Goal: Use online tool/utility: Utilize a website feature to perform a specific function

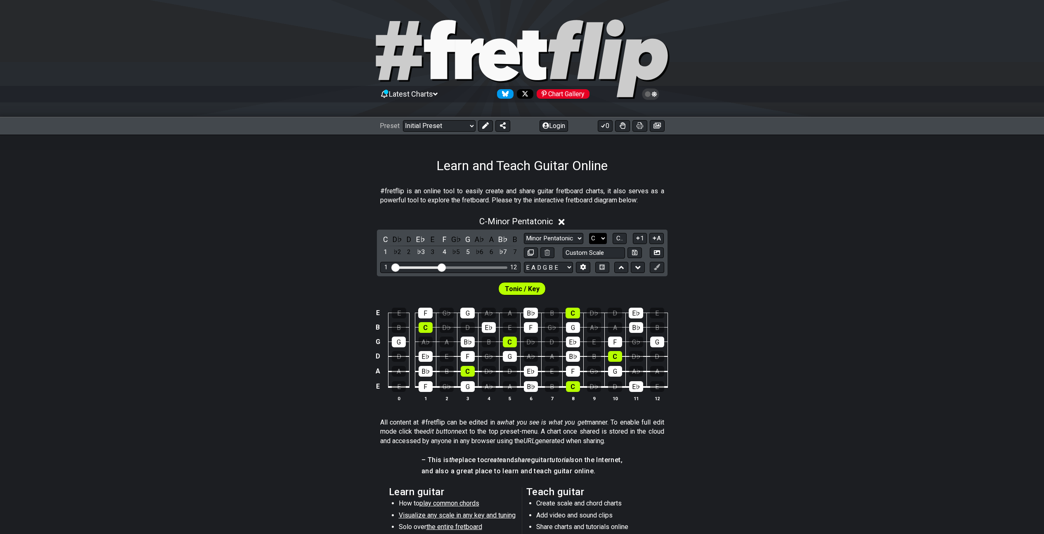
click at [601, 237] on select "A♭ A A♯ B♭ B C C♯ D♭ D D♯ E♭ E F F♯ G♭ G G♯" at bounding box center [598, 238] width 18 height 11
select select "D"
click at [589, 233] on select "A♭ A A♯ B♭ B C C♯ D♭ D D♯ E♭ E F F♯ G♭ G G♯" at bounding box center [598, 238] width 18 height 11
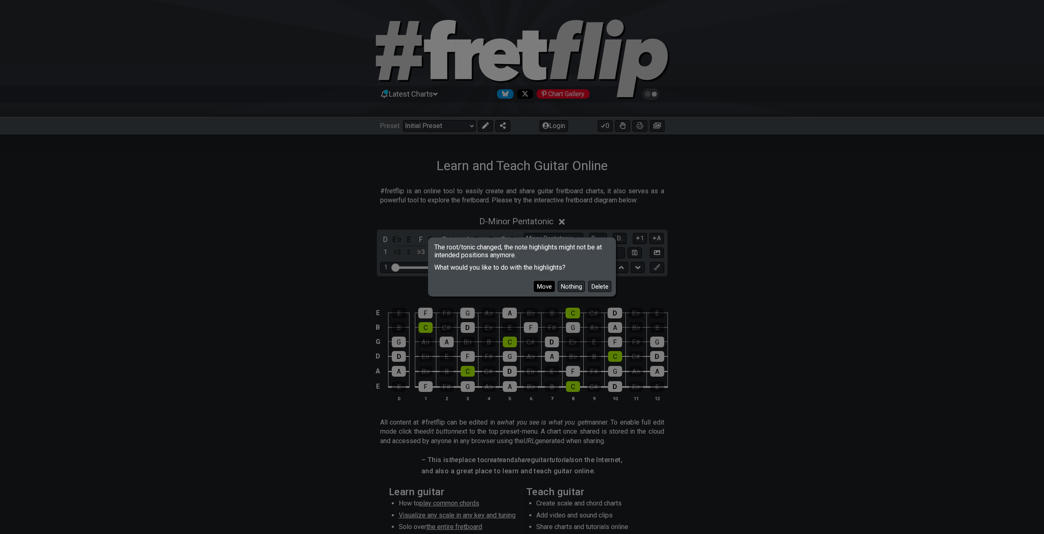
click at [546, 289] on button "Move" at bounding box center [544, 286] width 21 height 11
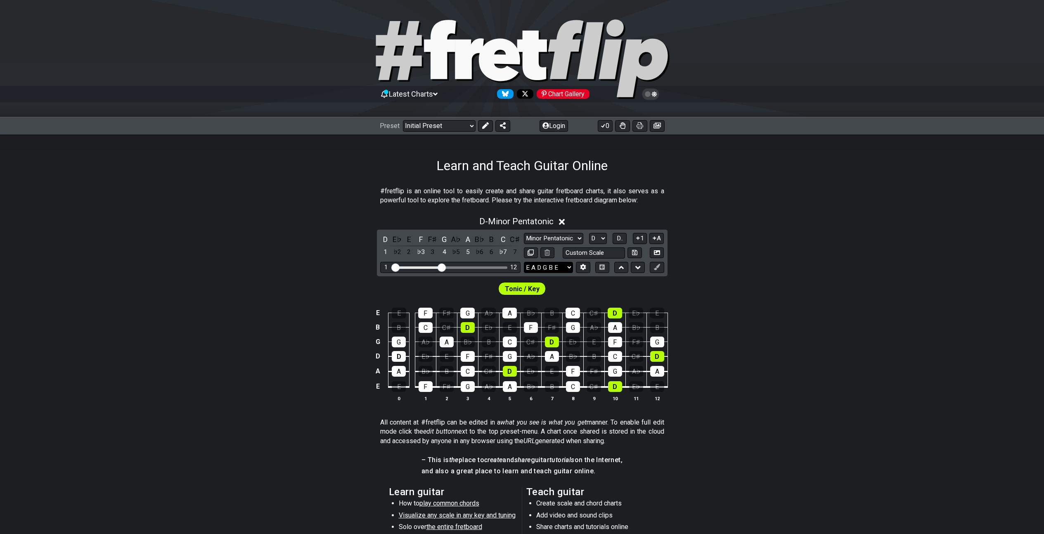
click at [569, 269] on select "E A D G B E E A D G B E E A D G B E B E A D F♯ B A D G C E A D A D G B E E♭ A♭ …" at bounding box center [548, 267] width 49 height 11
select select "D A D G B E"
click at [524, 262] on select "E A D G B E E A D G B E E A D G B E B E A D F♯ B A D G C E A D A D G B E E♭ A♭ …" at bounding box center [548, 267] width 49 height 11
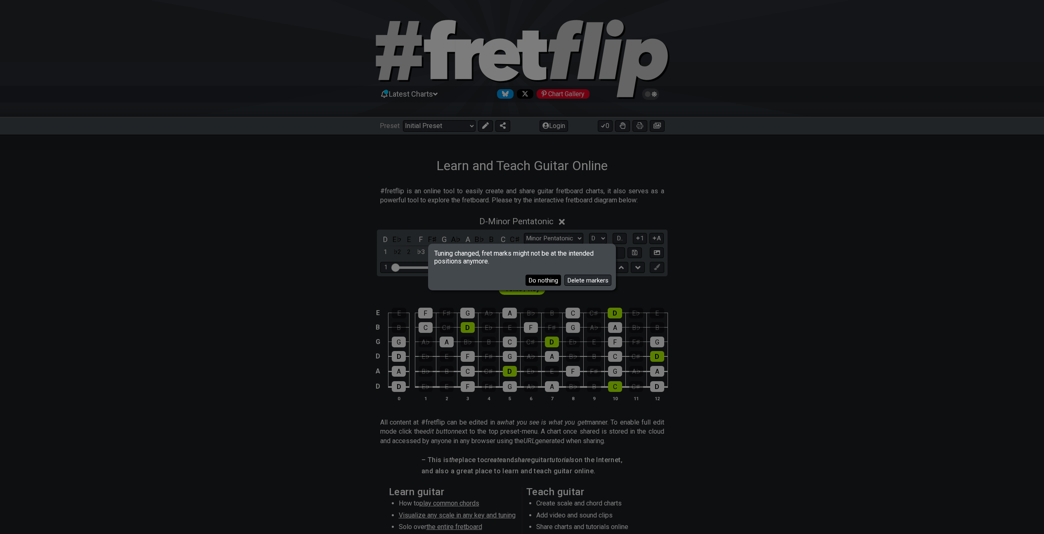
click at [546, 281] on button "Do nothing" at bounding box center [544, 280] width 36 height 11
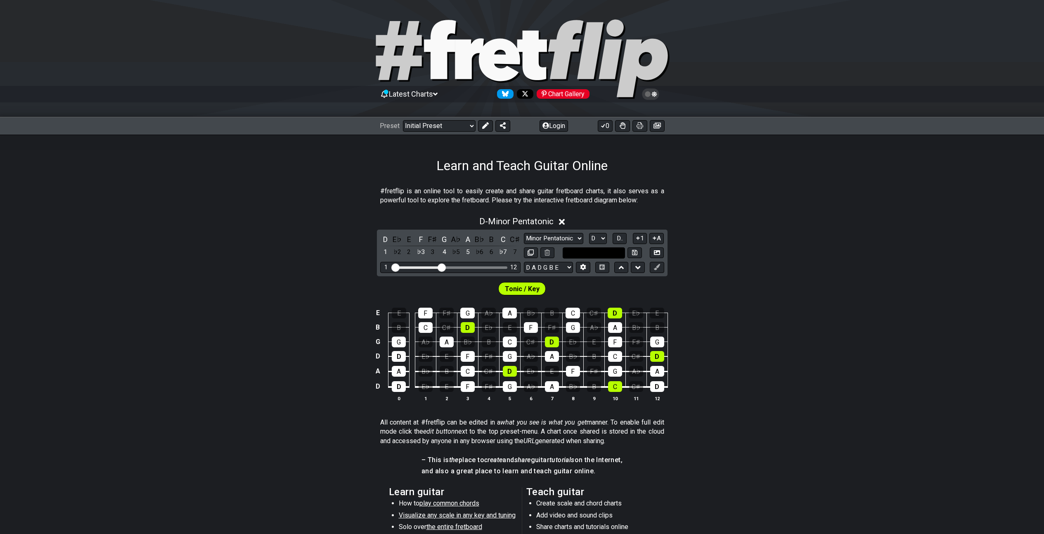
click at [619, 255] on input "text" at bounding box center [594, 252] width 63 height 11
type input "Custom Scale"
click at [825, 274] on div "D - Minor Pentatonic D E♭ E F F♯ G A♭ A B♭ B C C♯ 1 ♭2 2 ♭3 3 4 ♭5 5 ♭6 6 ♭7 7 …" at bounding box center [522, 312] width 1044 height 202
click at [593, 237] on select "A♭ A A♯ B♭ B C C♯ D♭ D D♯ E♭ E F F♯ G♭ G G♯" at bounding box center [598, 238] width 18 height 11
click at [589, 233] on select "A♭ A A♯ B♭ B C C♯ D♭ D D♯ E♭ E F F♯ G♭ G G♯" at bounding box center [598, 238] width 18 height 11
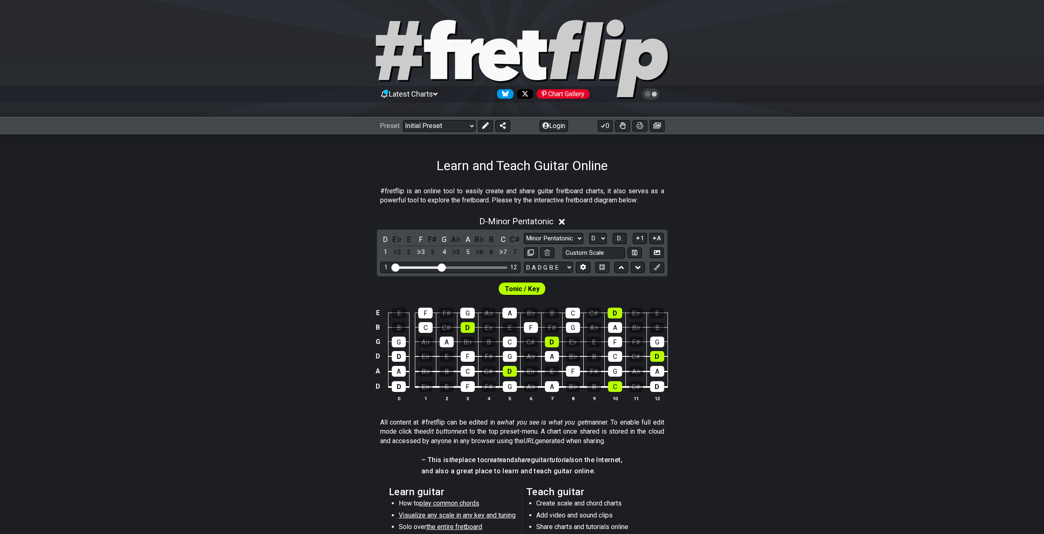
click at [522, 287] on span "Tonic / Key" at bounding box center [522, 289] width 35 height 12
click at [523, 289] on span "Tonic / Key" at bounding box center [522, 289] width 35 height 12
click at [616, 384] on div "C" at bounding box center [615, 386] width 14 height 11
click at [614, 384] on div "C" at bounding box center [615, 386] width 14 height 11
